Goal: Information Seeking & Learning: Learn about a topic

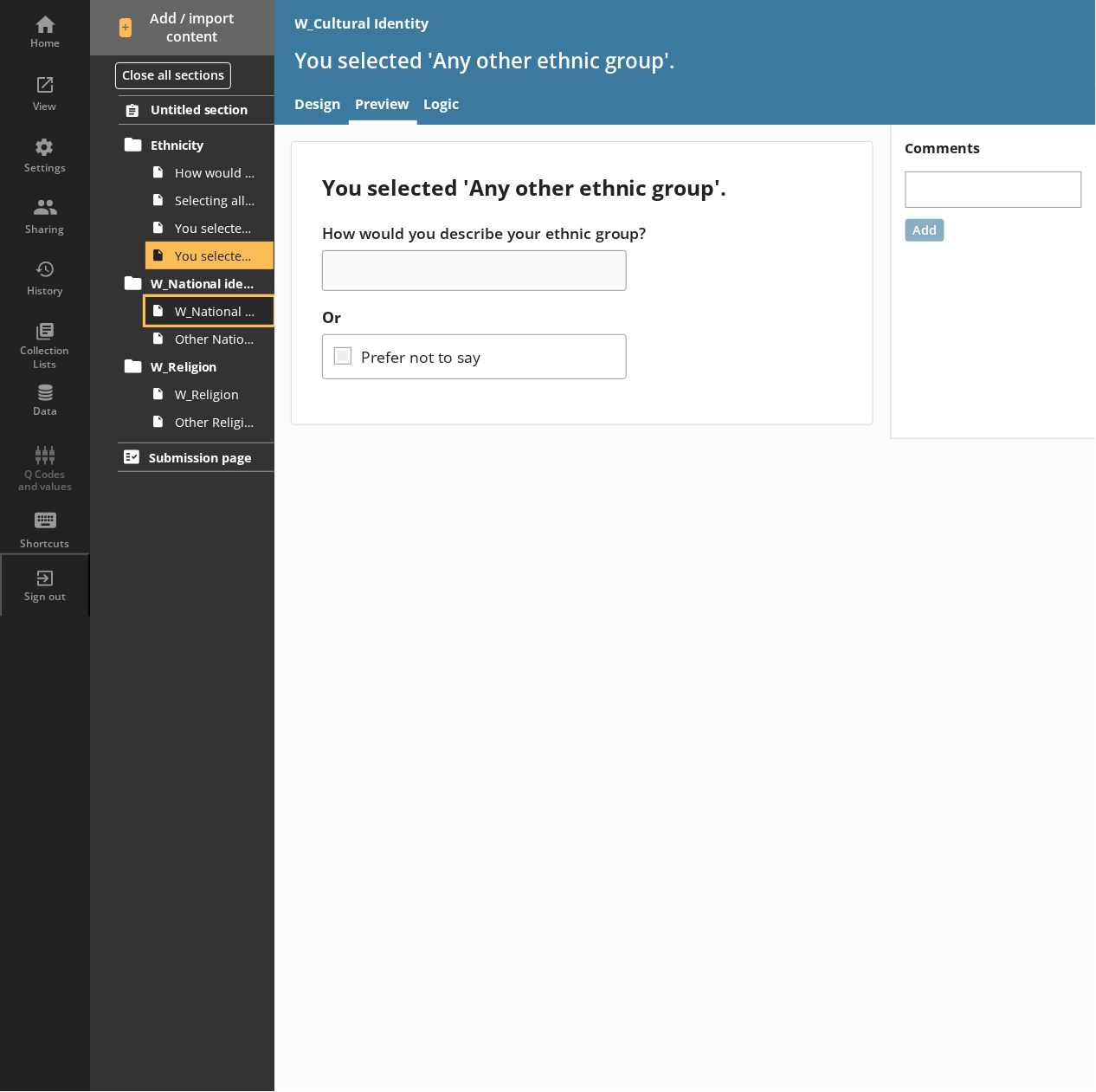
click at [212, 320] on link "W_National Identity" at bounding box center [209, 310] width 128 height 27
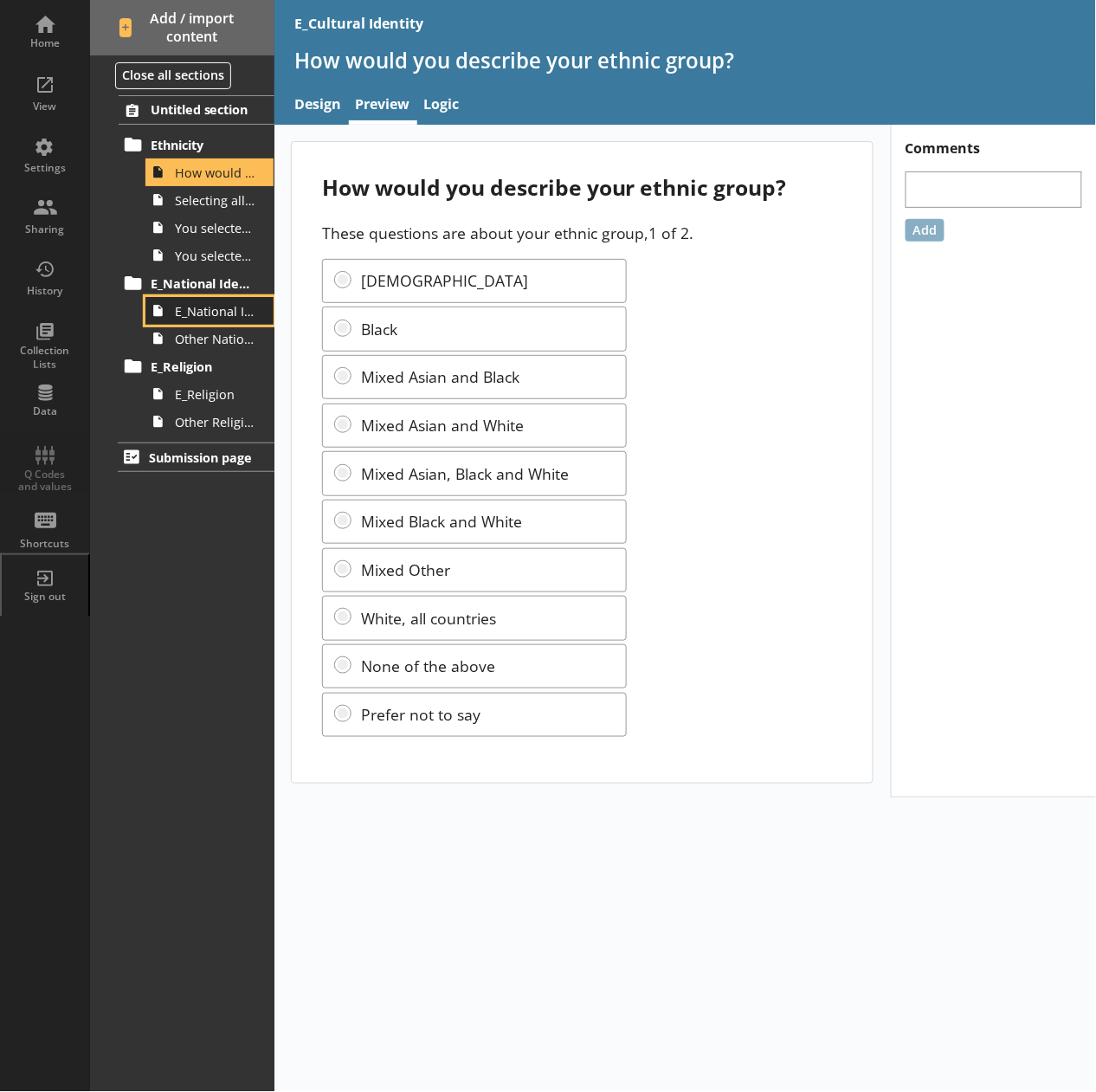
click at [222, 312] on span "E_National Identity" at bounding box center [214, 311] width 79 height 17
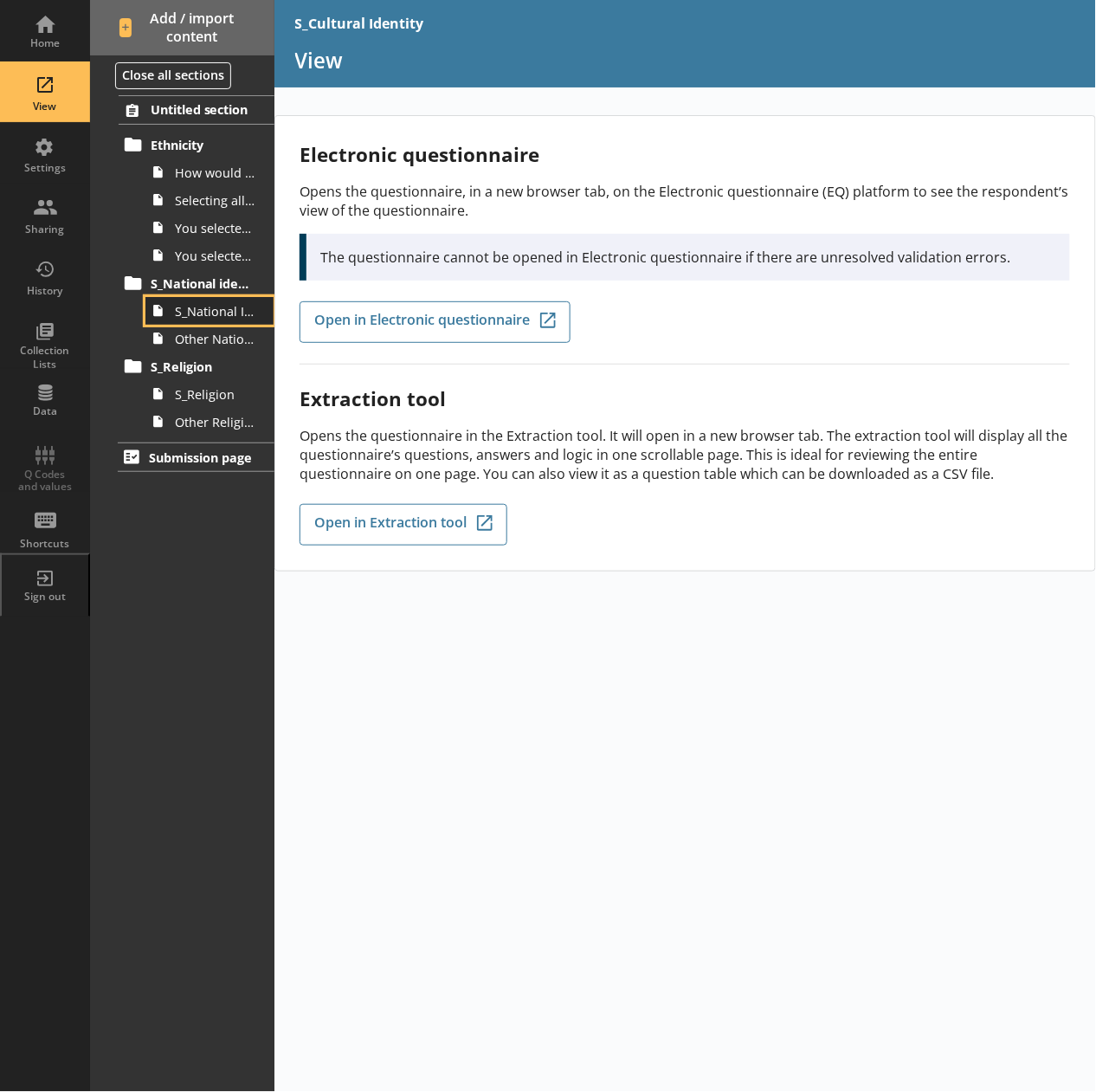
click at [235, 320] on link "S_National Identity" at bounding box center [209, 310] width 128 height 27
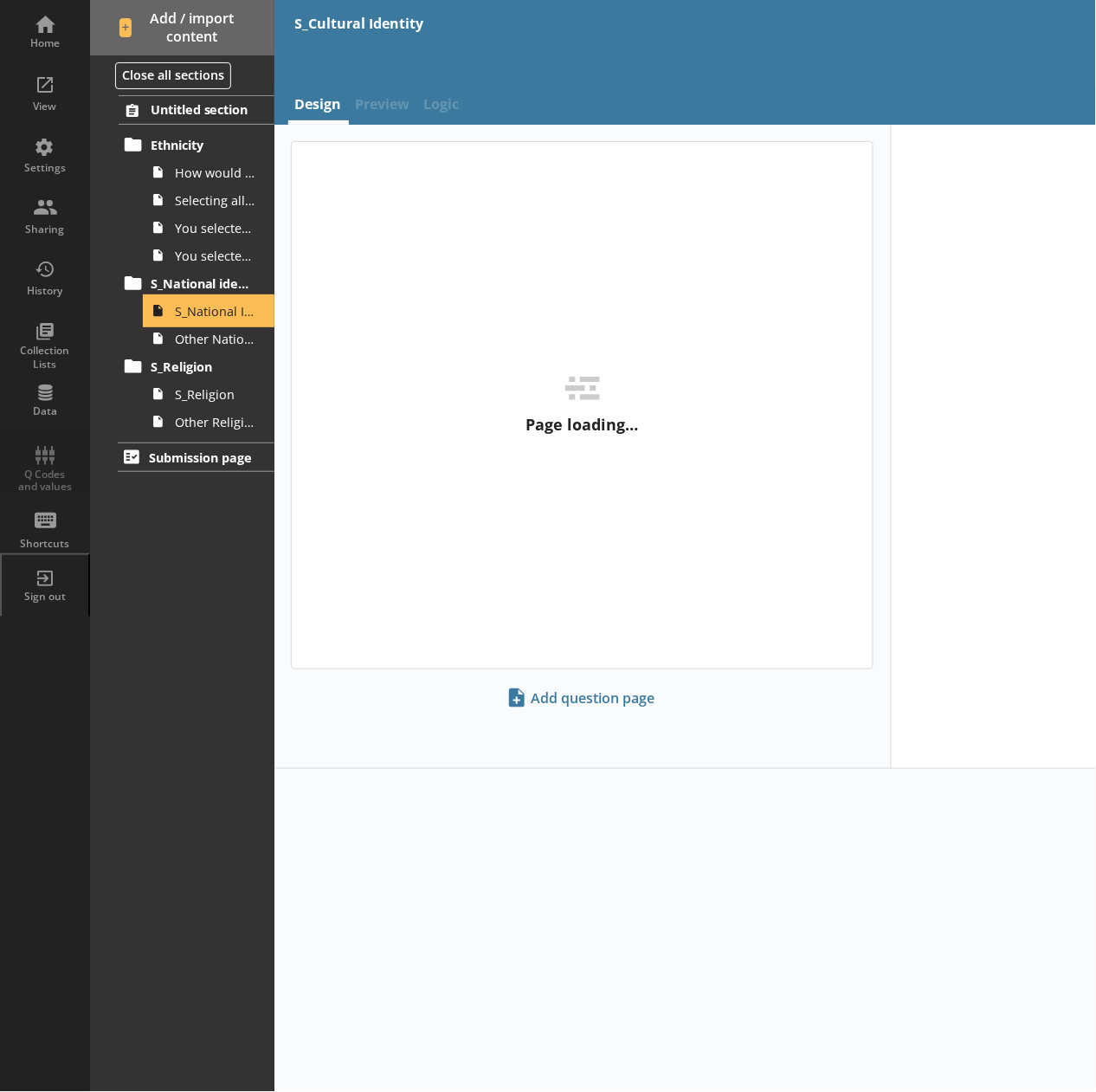
type textarea "x"
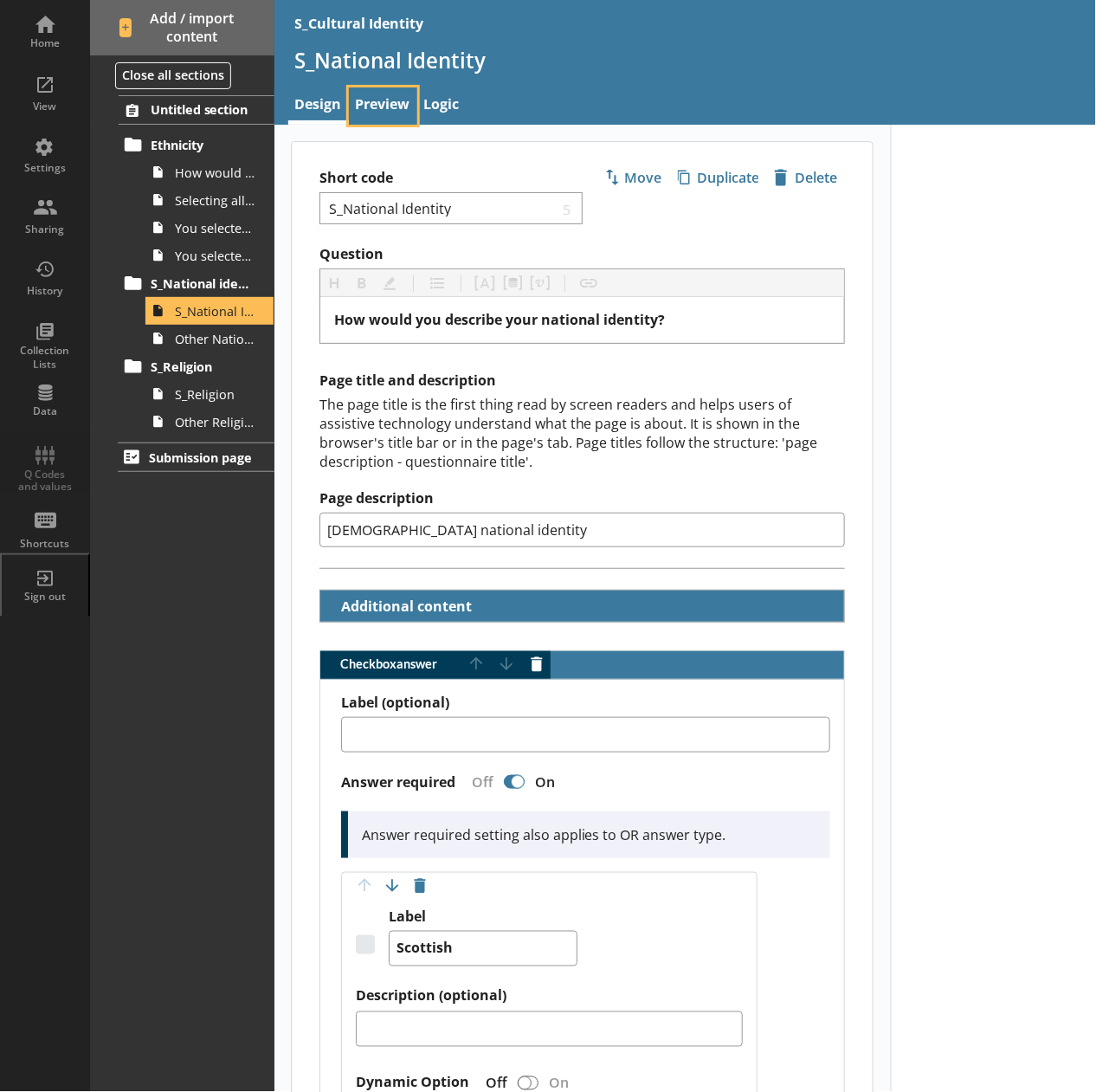
click at [367, 100] on link "Preview" at bounding box center [383, 106] width 69 height 37
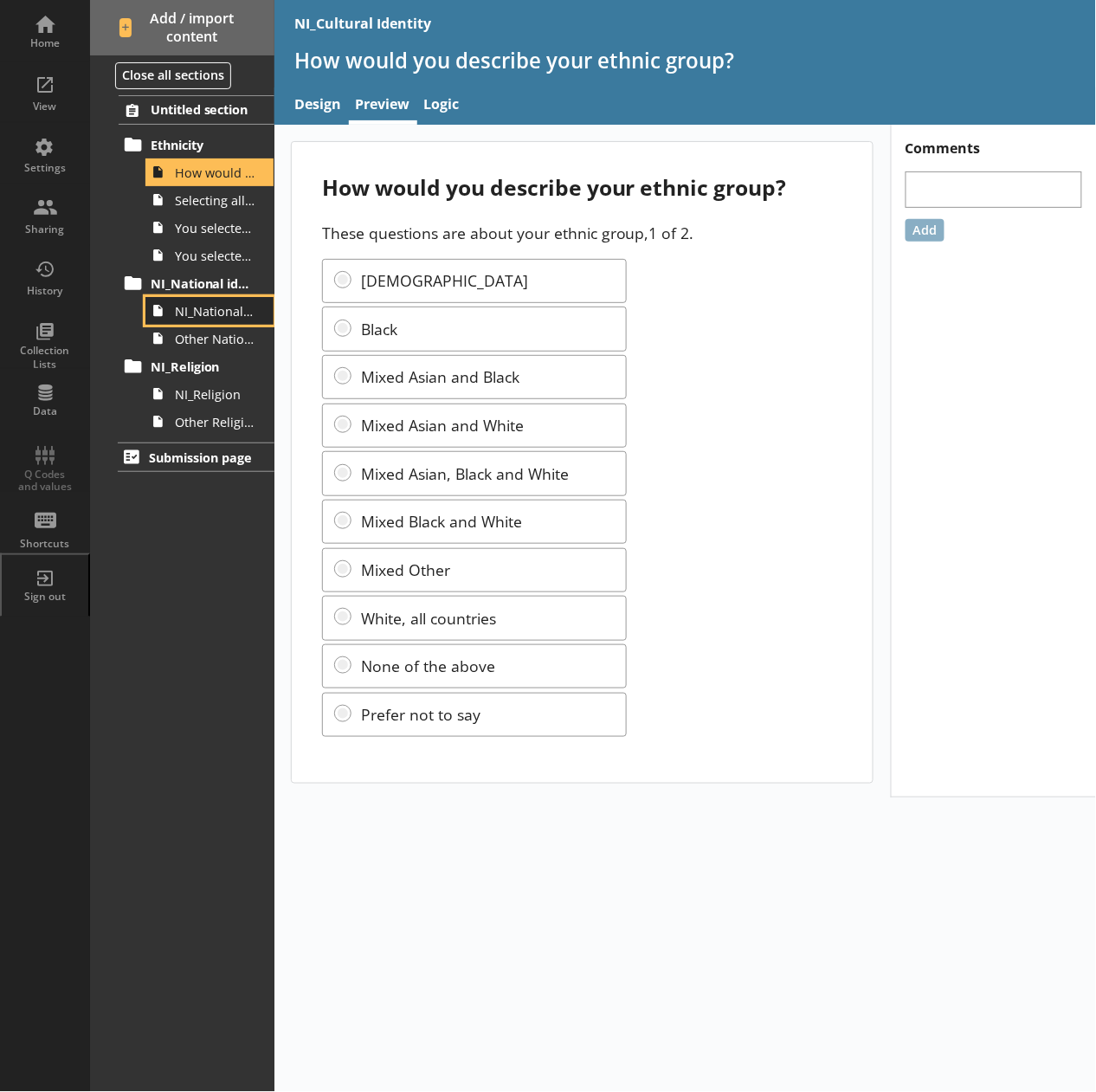
click at [217, 317] on span "NI_National Identity" at bounding box center [214, 311] width 79 height 17
